Goal: Task Accomplishment & Management: Manage account settings

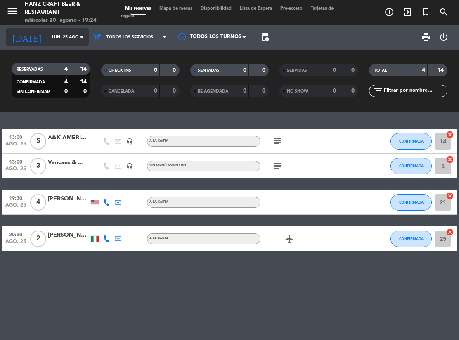
click at [81, 38] on icon "arrow_drop_down" at bounding box center [82, 37] width 10 height 10
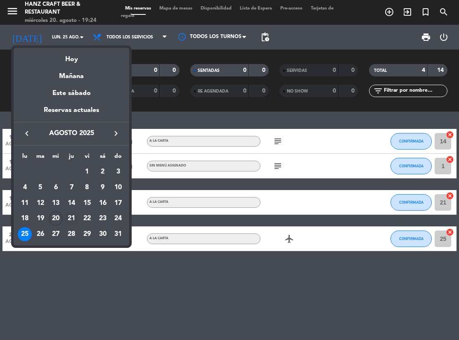
click at [70, 217] on div "21" at bounding box center [71, 219] width 14 height 14
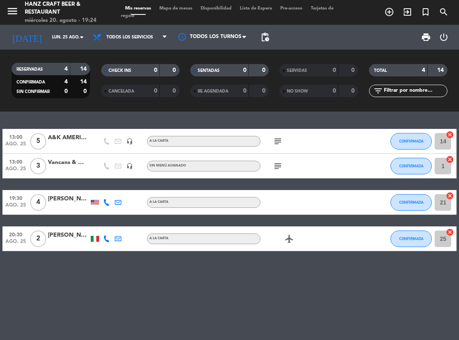
type input "jue. 21 ago."
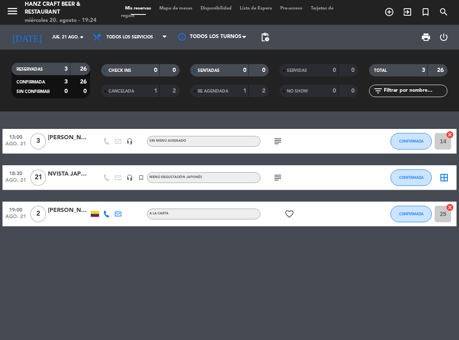
click at [56, 176] on div "NVISTA JAPONESES" at bounding box center [68, 174] width 41 height 10
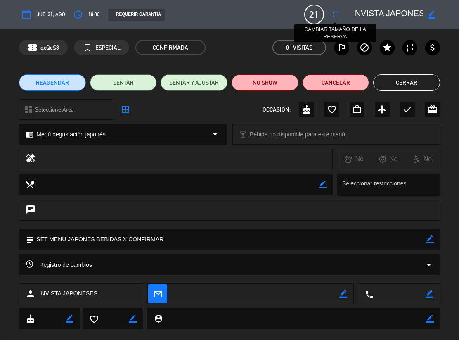
click at [336, 14] on icon "fullscreen" at bounding box center [336, 15] width 10 height 10
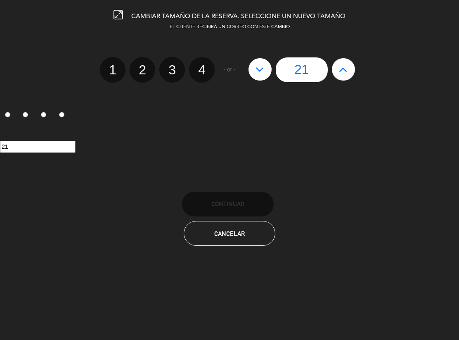
click at [260, 70] on icon at bounding box center [260, 69] width 9 height 13
type input "20"
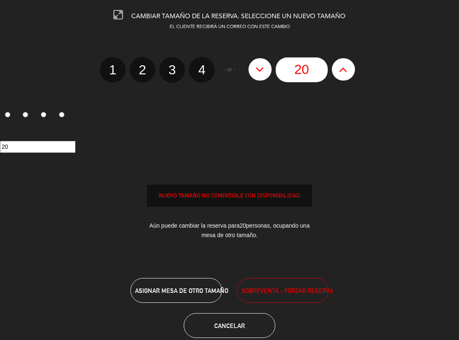
click at [260, 70] on icon at bounding box center [260, 69] width 9 height 13
type input "19"
click at [260, 70] on icon at bounding box center [260, 69] width 9 height 13
type input "18"
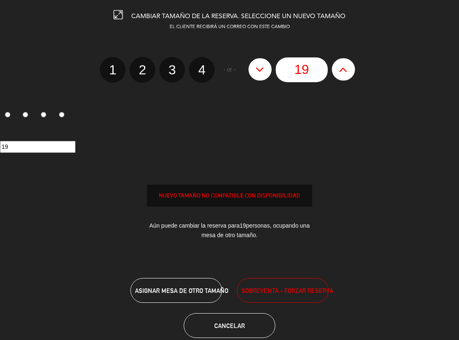
type input "18"
click at [260, 70] on icon at bounding box center [260, 69] width 9 height 13
type input "17"
click at [260, 70] on icon at bounding box center [260, 69] width 9 height 13
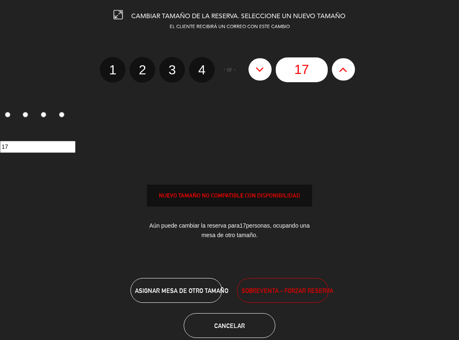
type input "16"
click at [260, 70] on icon at bounding box center [260, 69] width 9 height 13
type input "15"
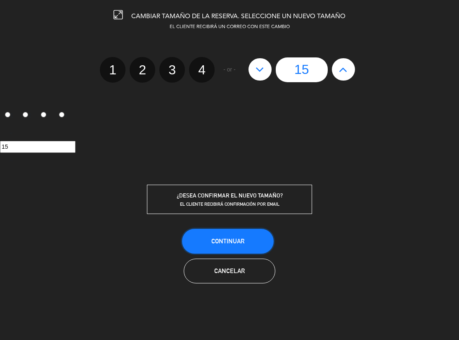
click at [219, 238] on span "Continuar" at bounding box center [228, 241] width 33 height 7
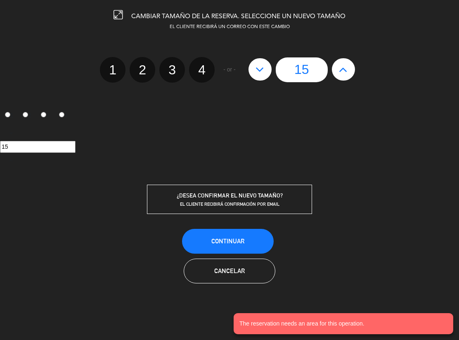
click at [245, 201] on span "EL CLIENTE RECIBIRÁ CONFIRMACIÓN POR EMAIL" at bounding box center [230, 204] width 100 height 6
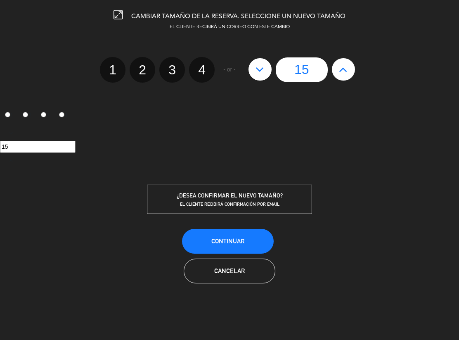
click at [160, 249] on div "Continuar Cancelar" at bounding box center [229, 256] width 459 height 56
click at [221, 200] on div "EL CLIENTE RECIBIRÁ CONFIRMACIÓN POR EMAIL" at bounding box center [230, 203] width 164 height 7
click at [343, 65] on icon at bounding box center [343, 69] width 9 height 13
type input "16"
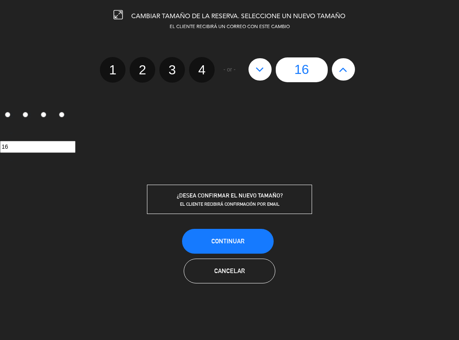
click at [262, 69] on icon at bounding box center [260, 69] width 9 height 13
type input "15"
click at [221, 238] on span "Continuar" at bounding box center [228, 241] width 33 height 7
click at [117, 12] on icon at bounding box center [118, 14] width 9 height 9
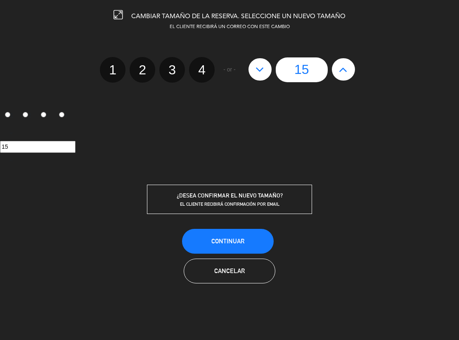
click at [117, 17] on icon at bounding box center [118, 14] width 9 height 9
